Goal: Find contact information: Find contact information

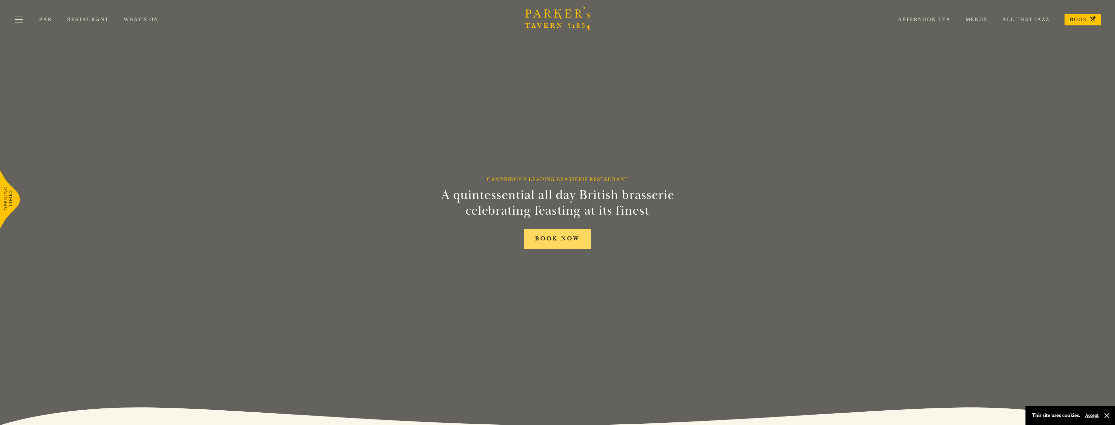
click at [544, 248] on link "BOOK NOW" at bounding box center [557, 239] width 67 height 20
click at [95, 10] on div "Bar Restaurant What’s On Afternoon Tea Menus All That Jazz BOOK" at bounding box center [557, 19] width 1115 height 39
click at [96, 20] on link "Restaurant" at bounding box center [95, 19] width 57 height 7
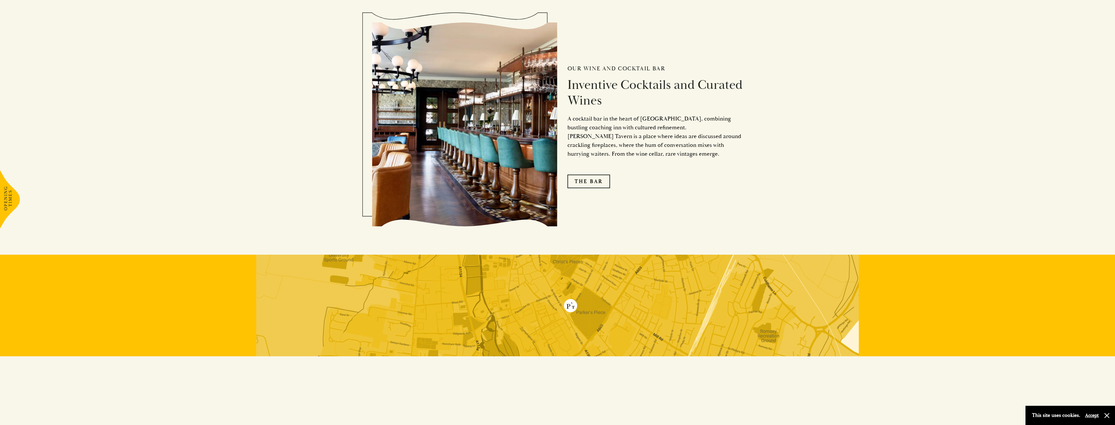
scroll to position [1275, 0]
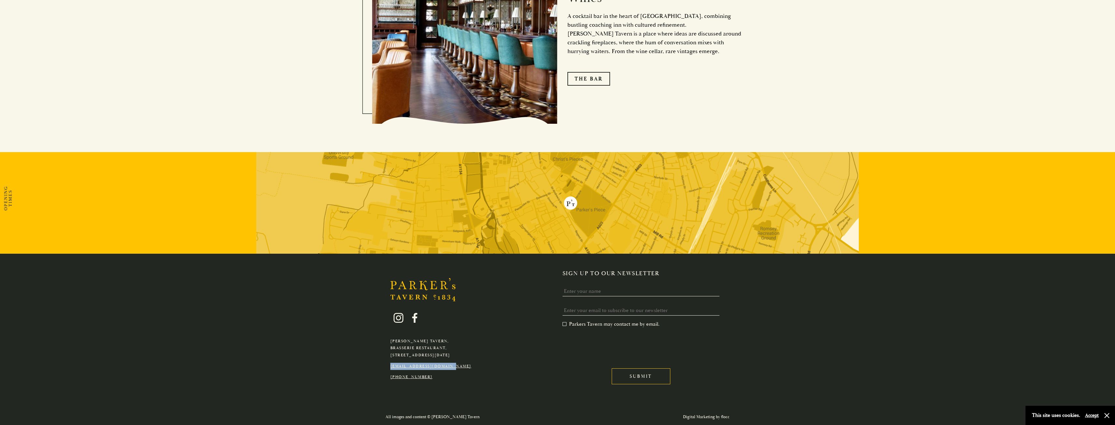
drag, startPoint x: 467, startPoint y: 366, endPoint x: 391, endPoint y: 368, distance: 75.6
click at [391, 368] on p "[EMAIL_ADDRESS][DOMAIN_NAME]" at bounding box center [430, 366] width 81 height 7
copy link "[EMAIL_ADDRESS][DOMAIN_NAME]"
